Goal: Transaction & Acquisition: Download file/media

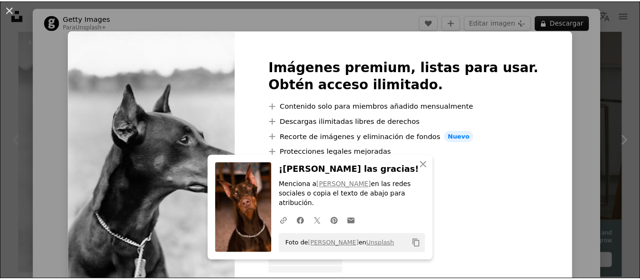
scroll to position [237, 0]
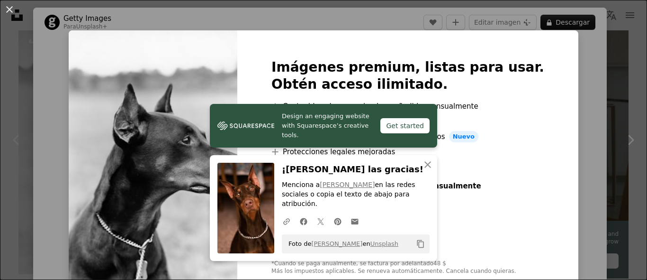
click at [13, 123] on div "An X shape Design an engaging website with Squarespace’s creative tools. Get st…" at bounding box center [323, 140] width 647 height 280
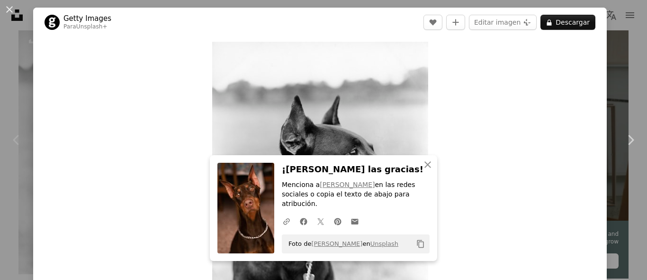
click at [0, 82] on div "An X shape Chevron left Chevron right An X shape Cerrar ¡Dale las gracias! Menc…" at bounding box center [323, 140] width 647 height 280
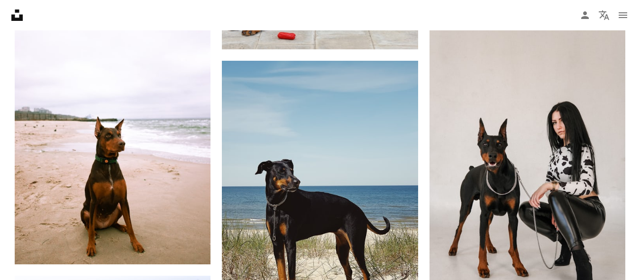
scroll to position [995, 0]
